Goal: Book appointment/travel/reservation

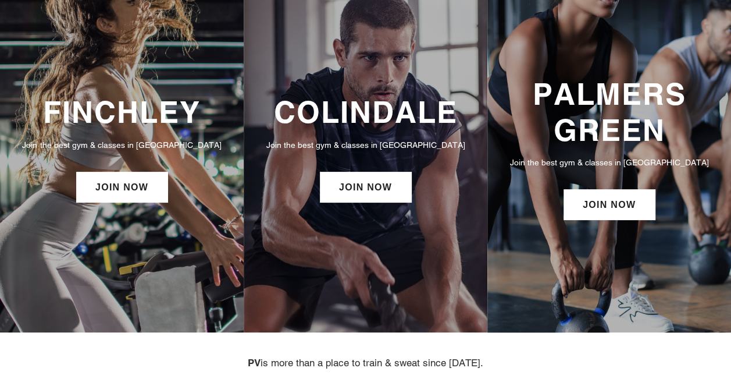
scroll to position [72, 0]
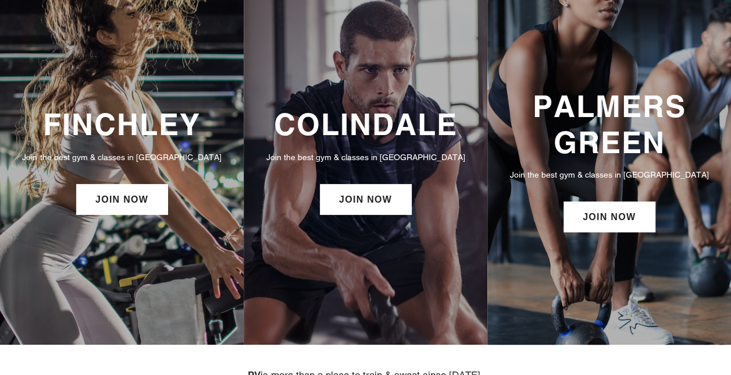
click at [591, 115] on h3 "PALMERS GREEN" at bounding box center [609, 124] width 220 height 72
click at [616, 165] on div "PALMERS GREEN Join the best gym & classes in [GEOGRAPHIC_DATA] JOIN NOW" at bounding box center [609, 162] width 244 height 158
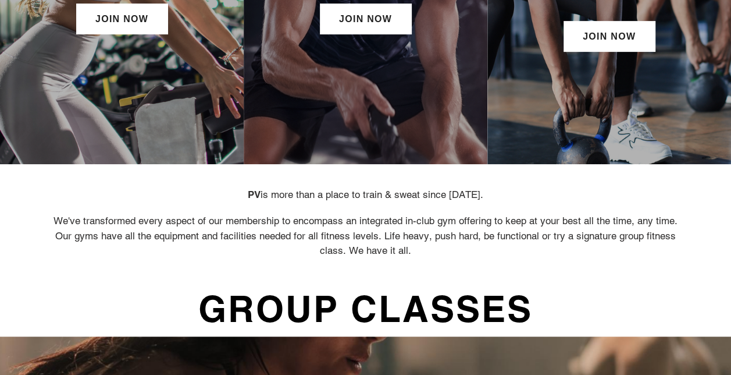
scroll to position [0, 0]
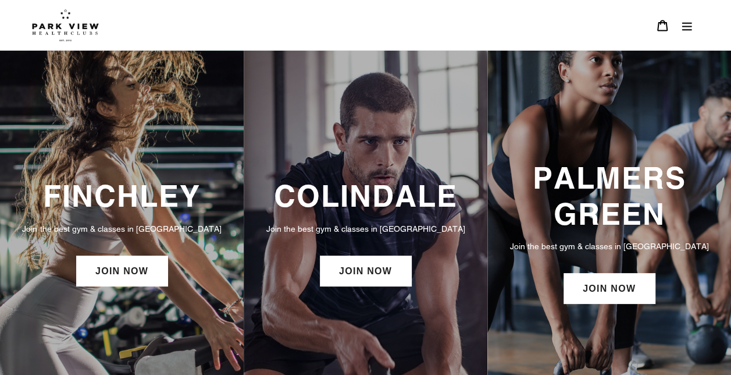
click at [675, 36] on button "Menu" at bounding box center [687, 25] width 24 height 25
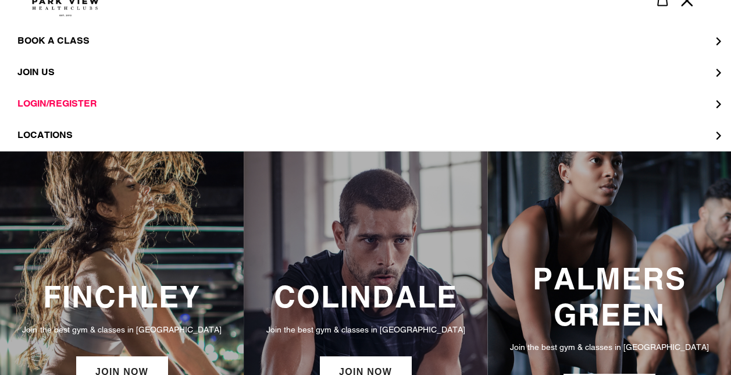
scroll to position [26, 0]
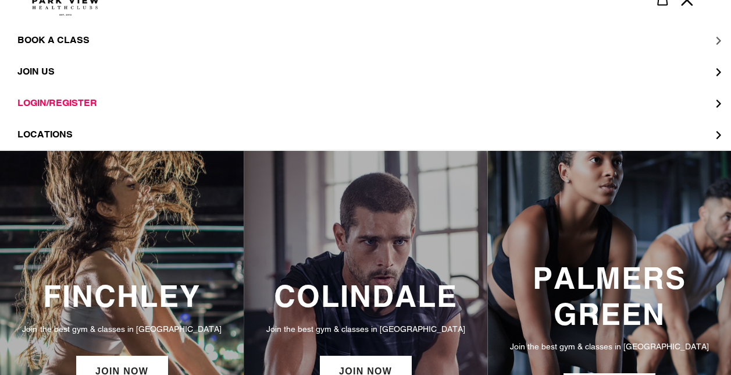
click at [104, 44] on button "BOOK A CLASS" at bounding box center [365, 39] width 731 height 31
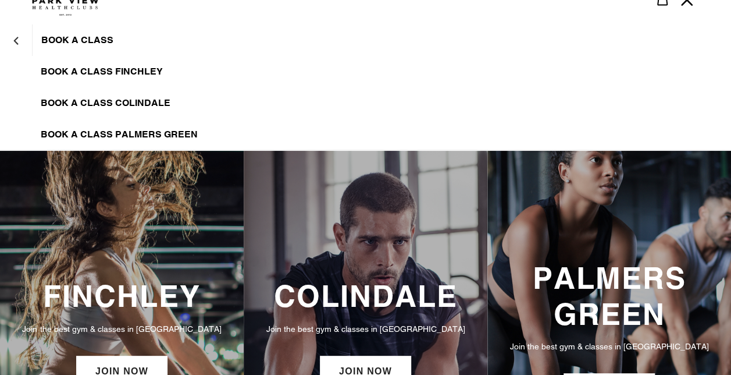
click at [127, 135] on span "BOOK A CLASS PALMERS GREEN" at bounding box center [119, 135] width 157 height 12
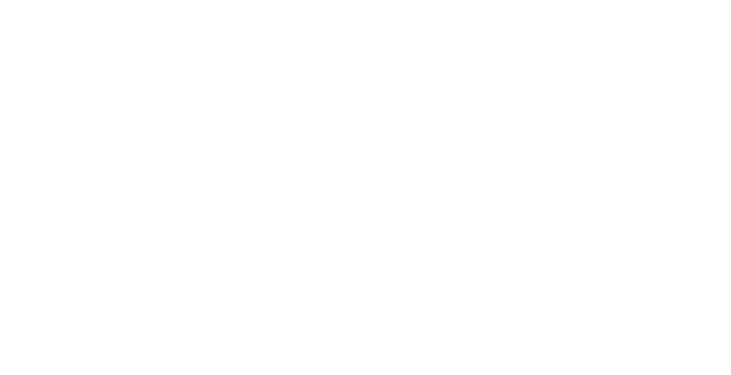
scroll to position [597, 0]
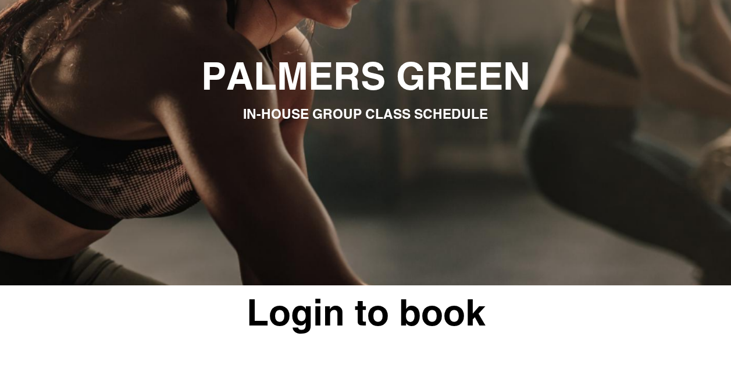
scroll to position [0, 0]
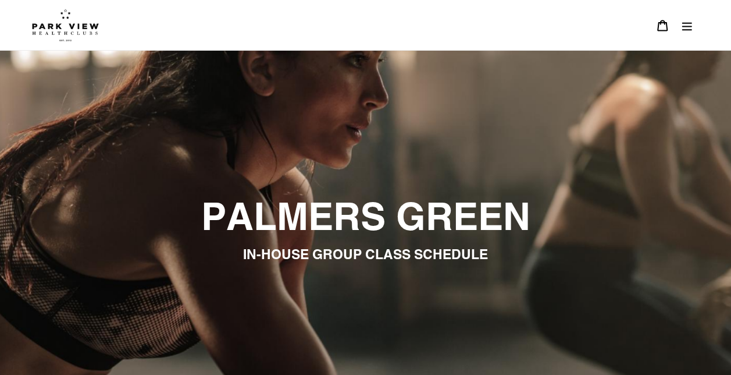
click at [95, 40] on img at bounding box center [65, 25] width 67 height 33
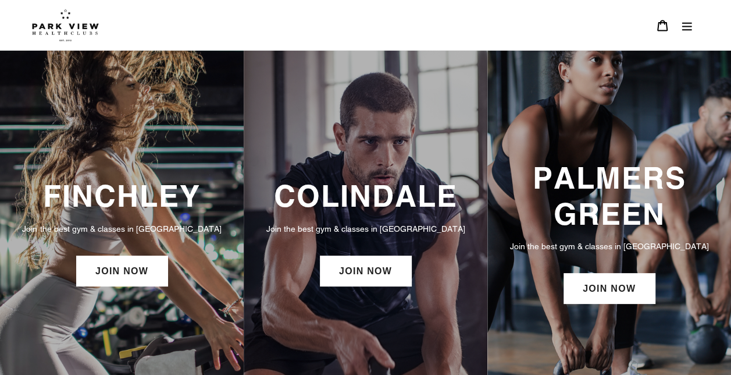
click at [696, 27] on button "Menu" at bounding box center [687, 25] width 24 height 25
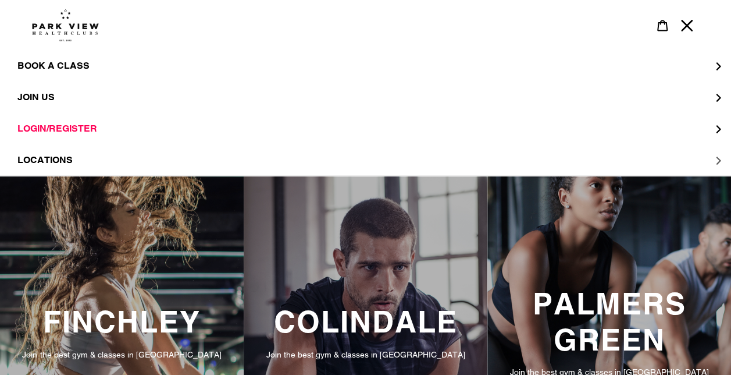
click at [41, 170] on button "LOCATIONS" at bounding box center [365, 159] width 731 height 31
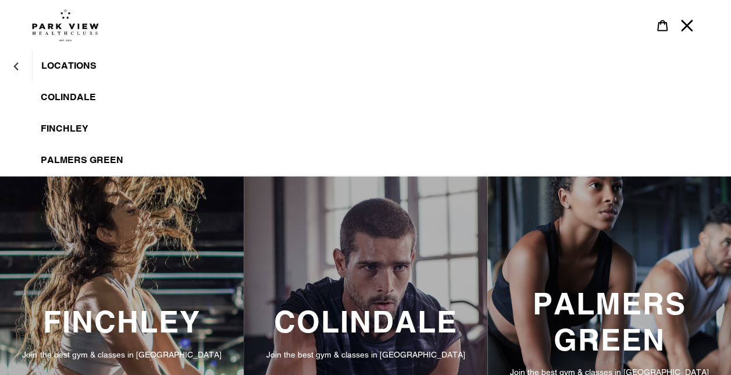
click at [70, 165] on span "Palmers Green" at bounding box center [82, 160] width 83 height 12
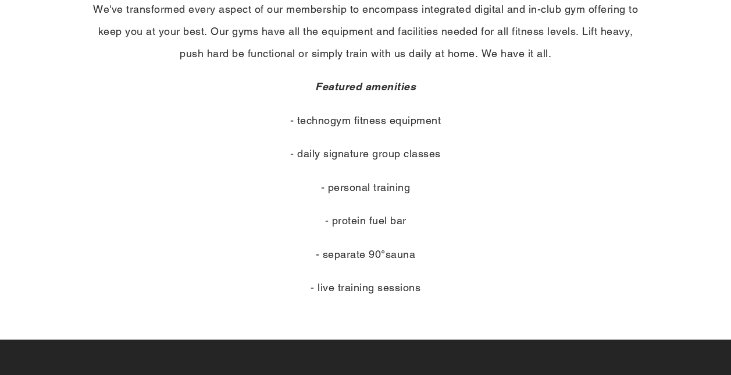
scroll to position [514, 0]
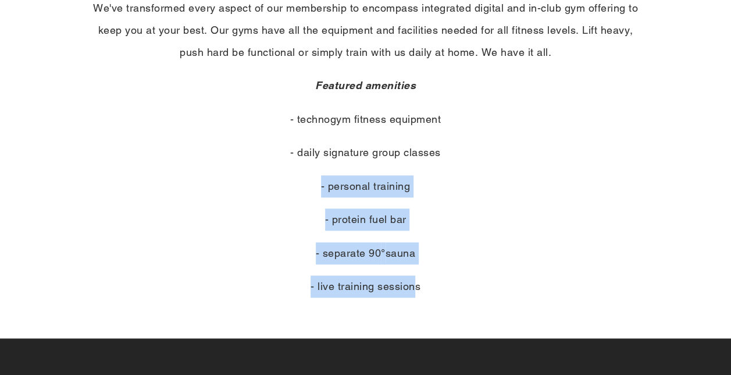
drag, startPoint x: 416, startPoint y: 298, endPoint x: 294, endPoint y: 188, distance: 164.3
click at [294, 188] on div "PV FACILITIES PV is more than a place where we train and sweat. We've transform…" at bounding box center [366, 127] width 634 height 398
click at [294, 188] on p "- personal training" at bounding box center [366, 186] width 558 height 22
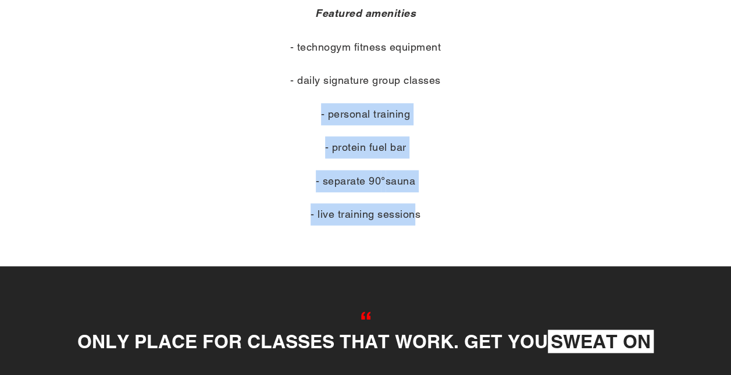
scroll to position [595, 0]
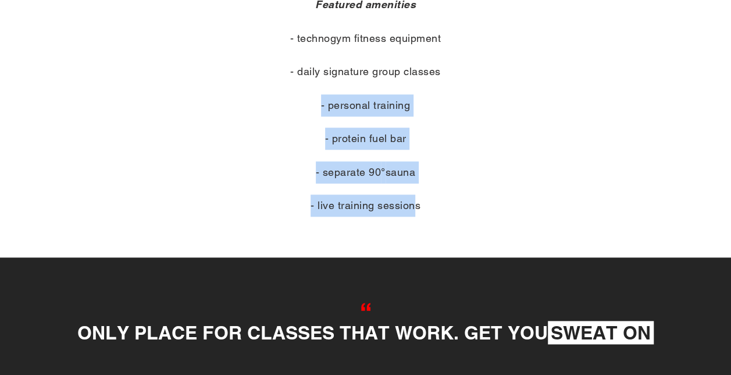
drag, startPoint x: 304, startPoint y: 158, endPoint x: 255, endPoint y: 188, distance: 57.0
click at [255, 188] on div "PV is more than a place where we train and sweat. We've transformed every aspec…" at bounding box center [366, 55] width 558 height 322
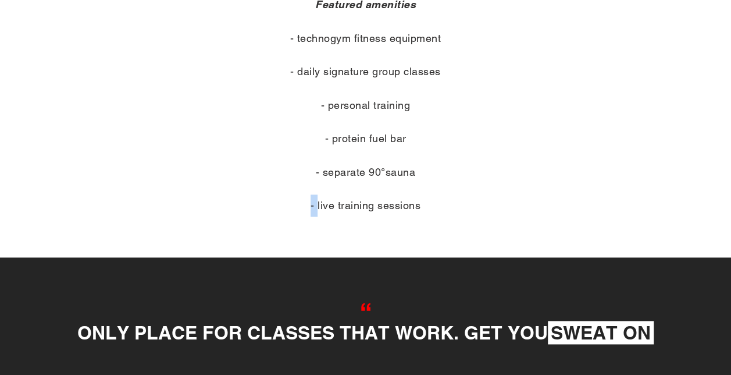
click at [255, 188] on div "PV is more than a place where we train and sweat. We've transformed every aspec…" at bounding box center [366, 55] width 558 height 322
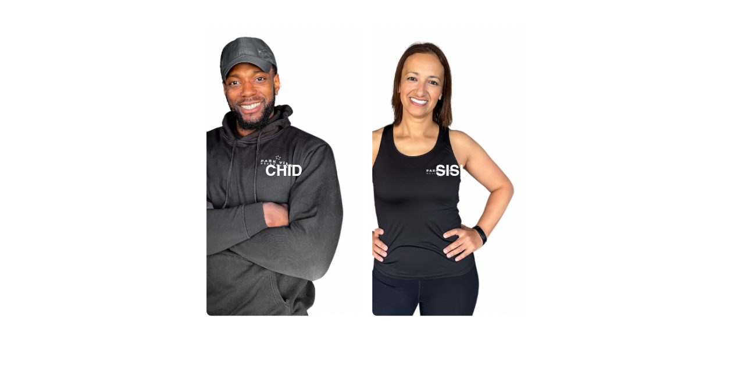
scroll to position [2695, 0]
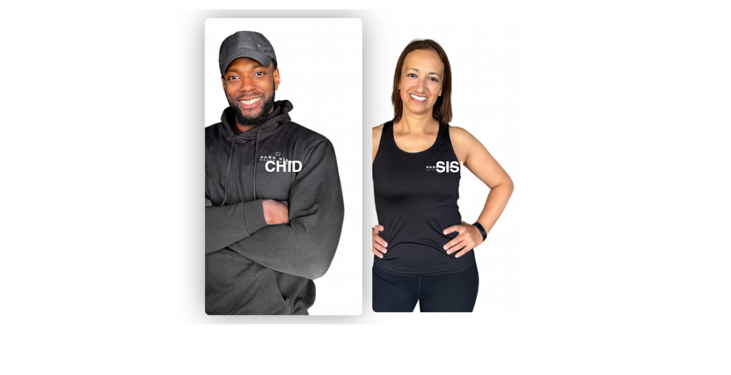
click at [290, 136] on link "CHID" at bounding box center [283, 166] width 157 height 297
